Goal: Navigation & Orientation: Find specific page/section

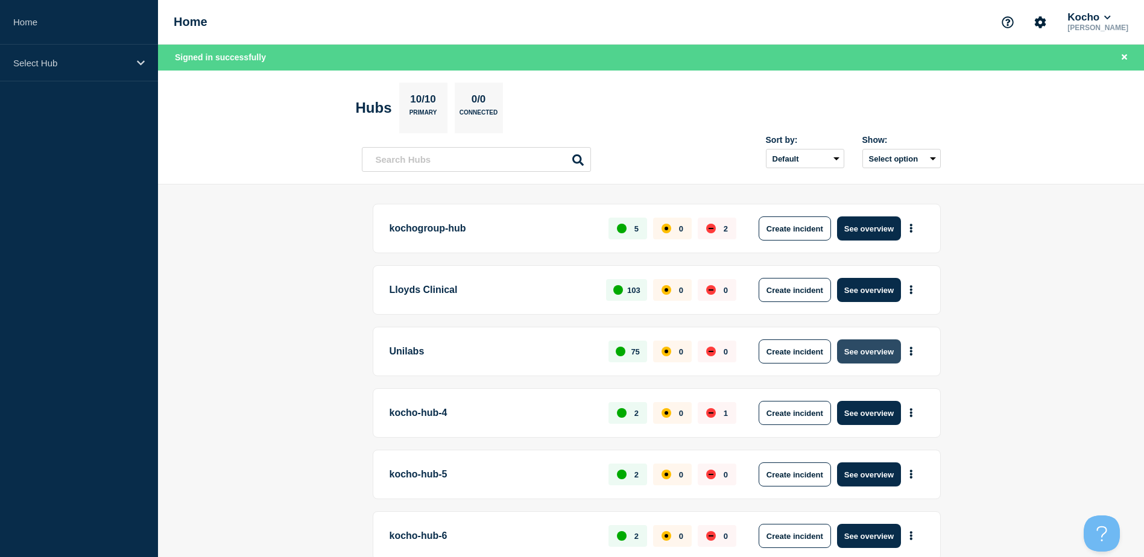
click at [857, 344] on button "See overview" at bounding box center [869, 352] width 64 height 24
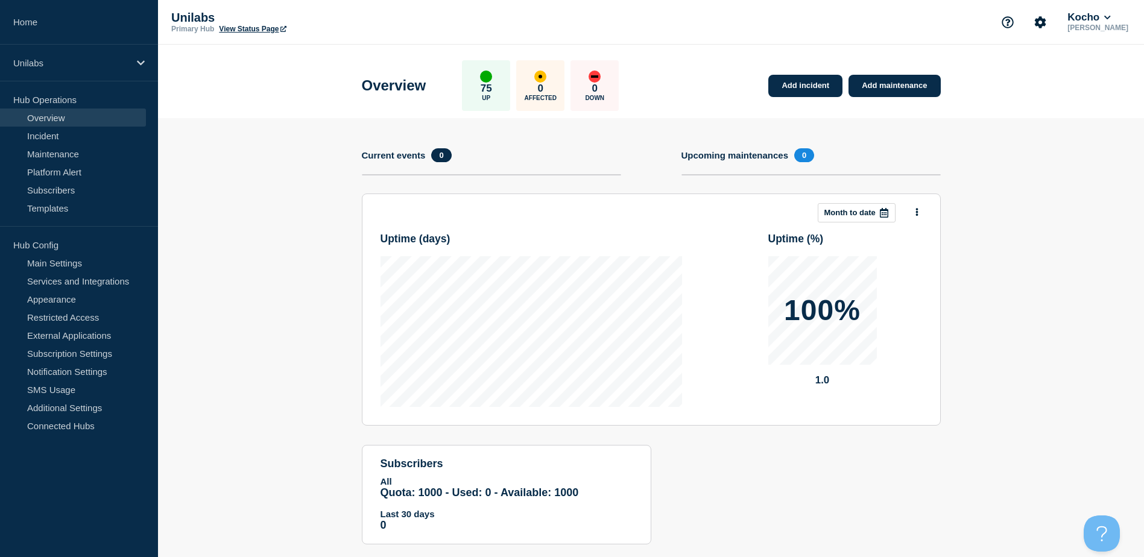
click at [256, 25] on link "View Status Page" at bounding box center [252, 29] width 67 height 8
